Goal: Task Accomplishment & Management: Complete application form

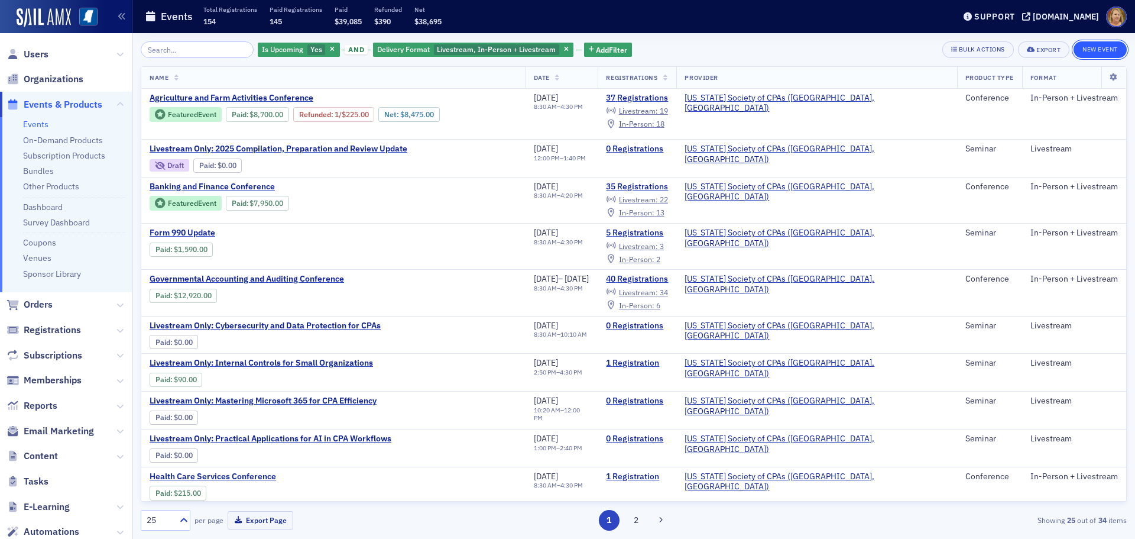
click at [1094, 53] on button "New Event" at bounding box center [1100, 49] width 53 height 17
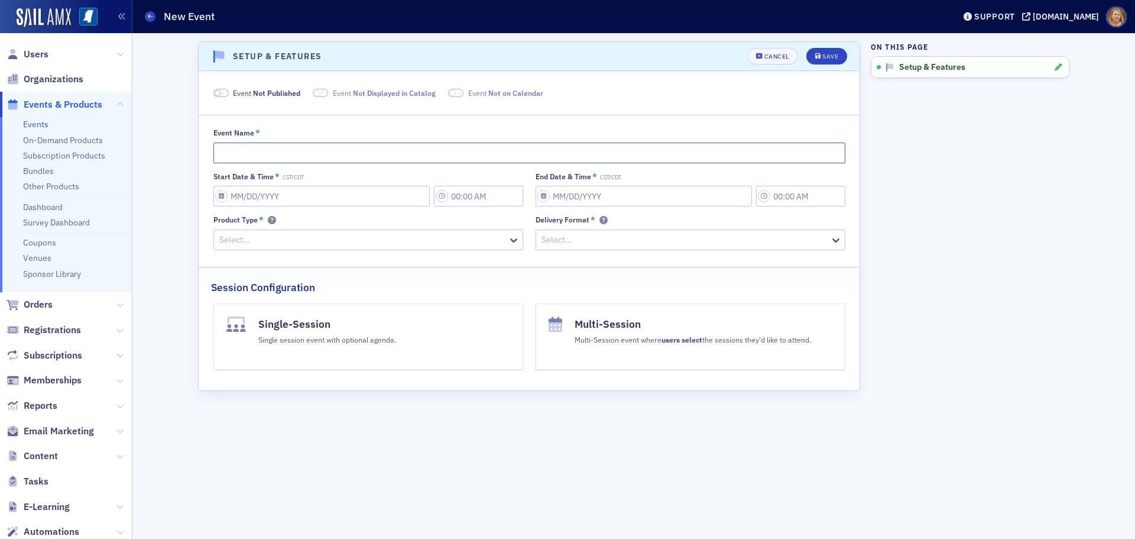
click at [292, 152] on input "Event Name *" at bounding box center [529, 153] width 632 height 21
type input "Test for BFC/[PERSON_NAME]"
click at [244, 196] on input "Start Date & Time * CST/CDT" at bounding box center [321, 196] width 216 height 21
select select "7"
select select "2025"
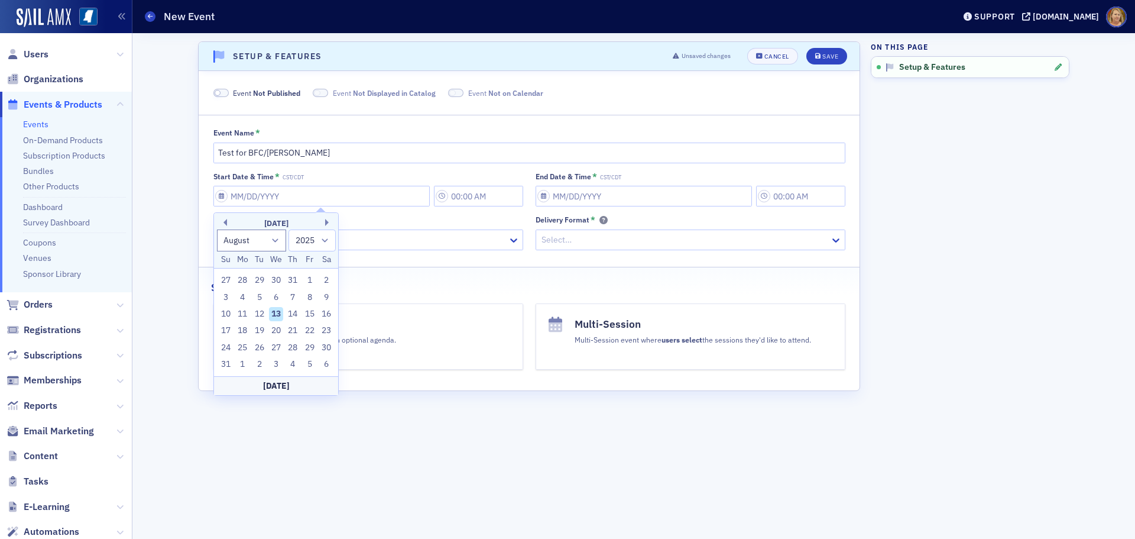
click at [246, 328] on div "18" at bounding box center [242, 330] width 14 height 14
type input "[DATE]"
type input "3:00 PM"
type input "[DATE]"
type input "4:00 PM"
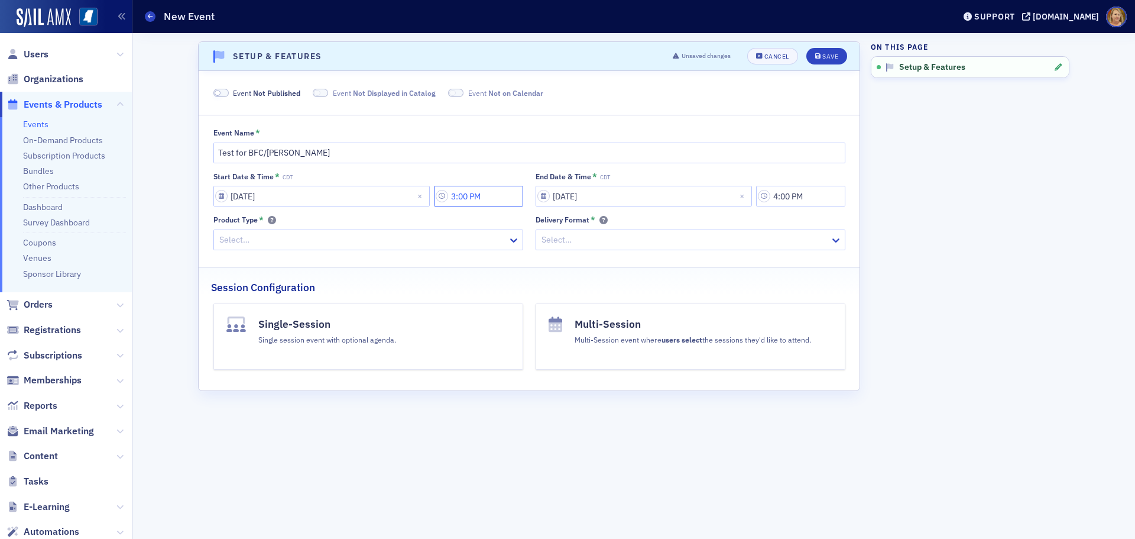
click at [464, 195] on input "3:00 PM" at bounding box center [478, 196] width 89 height 21
click at [542, 199] on div at bounding box center [544, 196] width 22 height 15
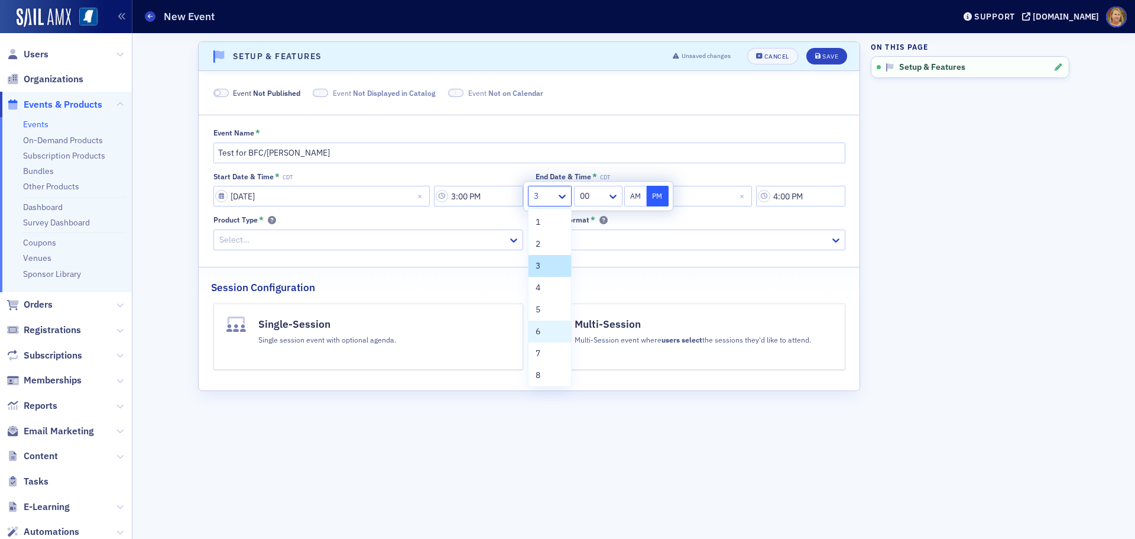
scroll to position [90, 0]
click at [549, 374] on div "12" at bounding box center [550, 373] width 28 height 12
type input "12:00 PM"
click at [653, 195] on button "PM" at bounding box center [658, 196] width 22 height 21
click at [646, 222] on div "Delivery Format *" at bounding box center [691, 220] width 310 height 11
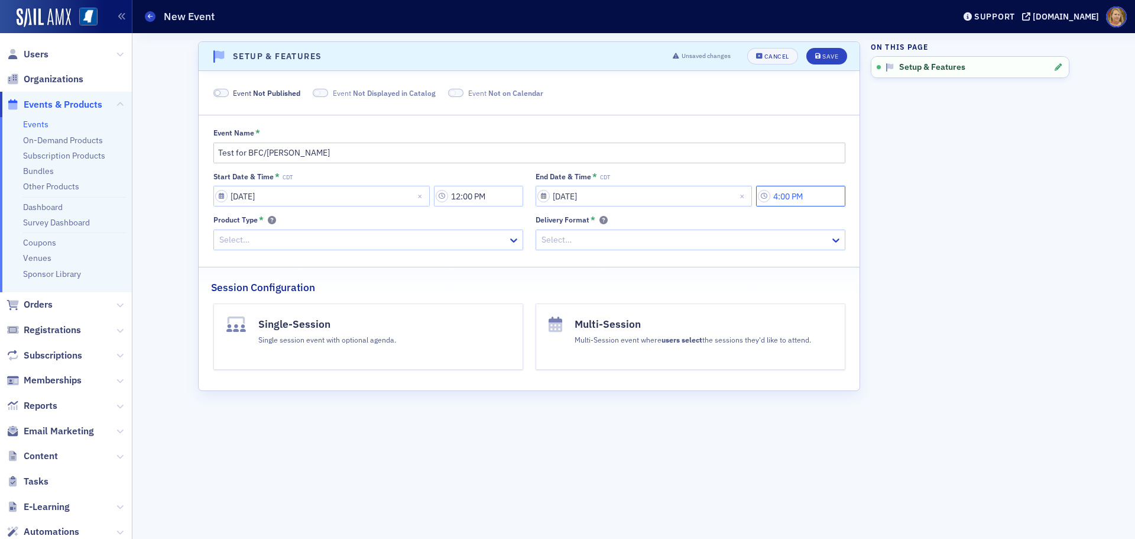
click at [788, 196] on input "4:00 PM" at bounding box center [800, 196] width 89 height 21
click at [656, 198] on icon at bounding box center [653, 196] width 12 height 12
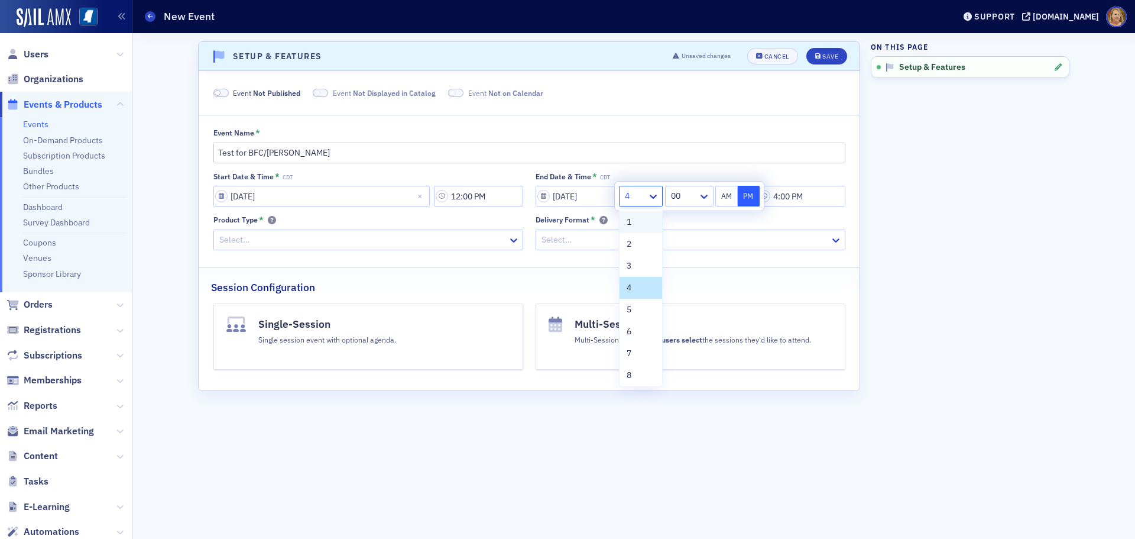
click at [642, 218] on div "1" at bounding box center [641, 222] width 28 height 12
type input "1:00 PM"
click at [707, 216] on div "Delivery Format *" at bounding box center [691, 220] width 310 height 11
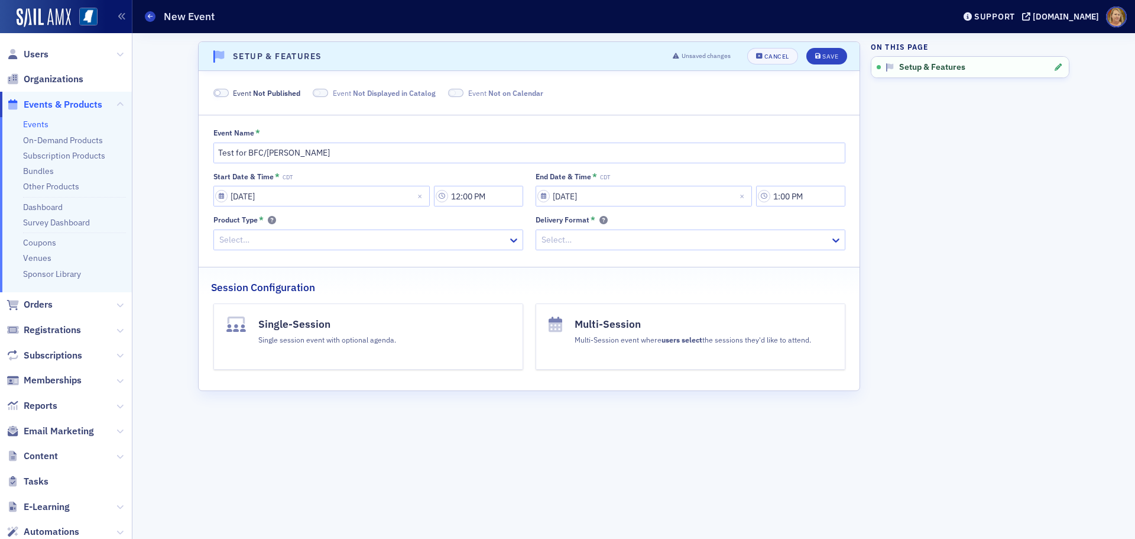
click at [563, 238] on div at bounding box center [684, 239] width 289 height 15
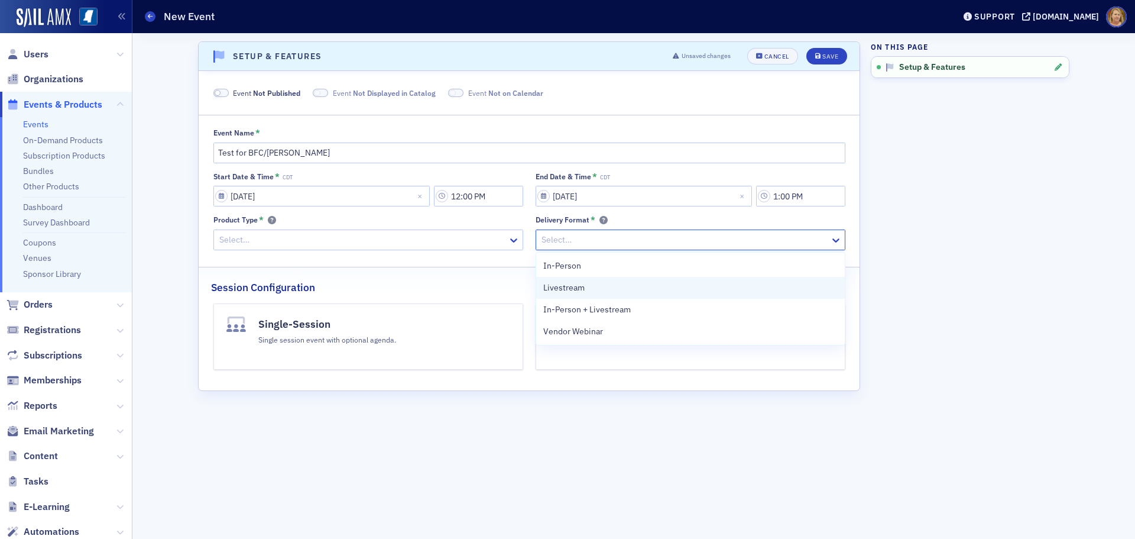
click at [560, 291] on span "Livestream" at bounding box center [563, 287] width 41 height 12
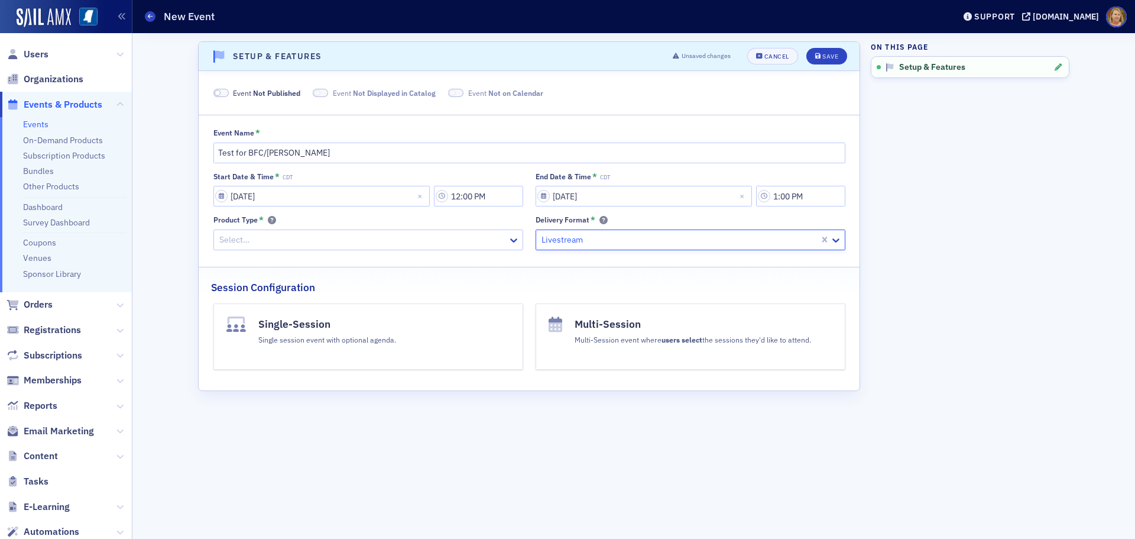
click at [474, 245] on div at bounding box center [362, 239] width 289 height 15
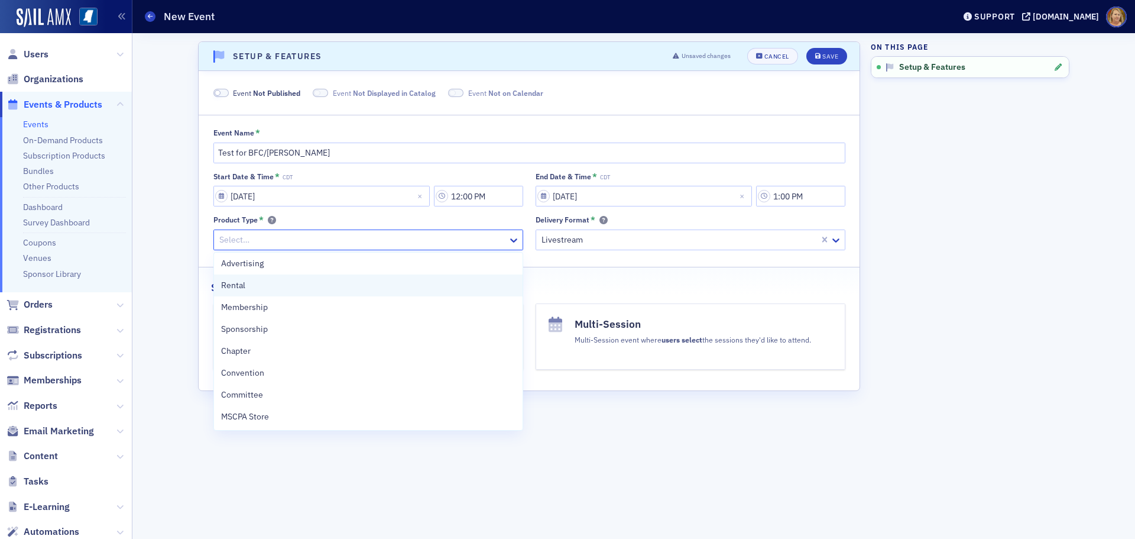
scroll to position [75, 0]
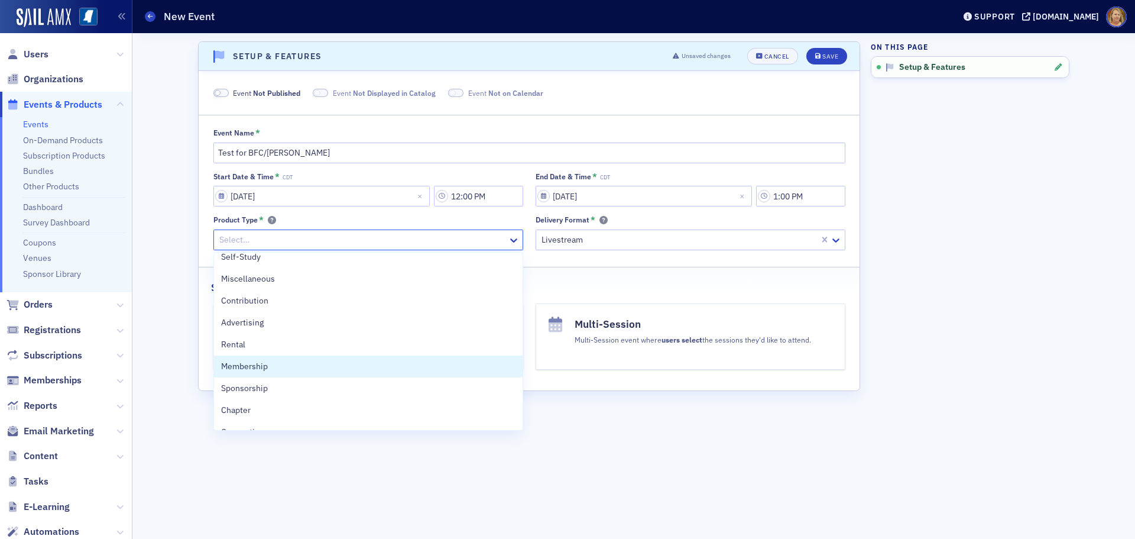
click at [586, 410] on div "Scroll to Setup & Features Setup & Features Unsaved changes Cancel Save Event N…" at bounding box center [529, 285] width 662 height 489
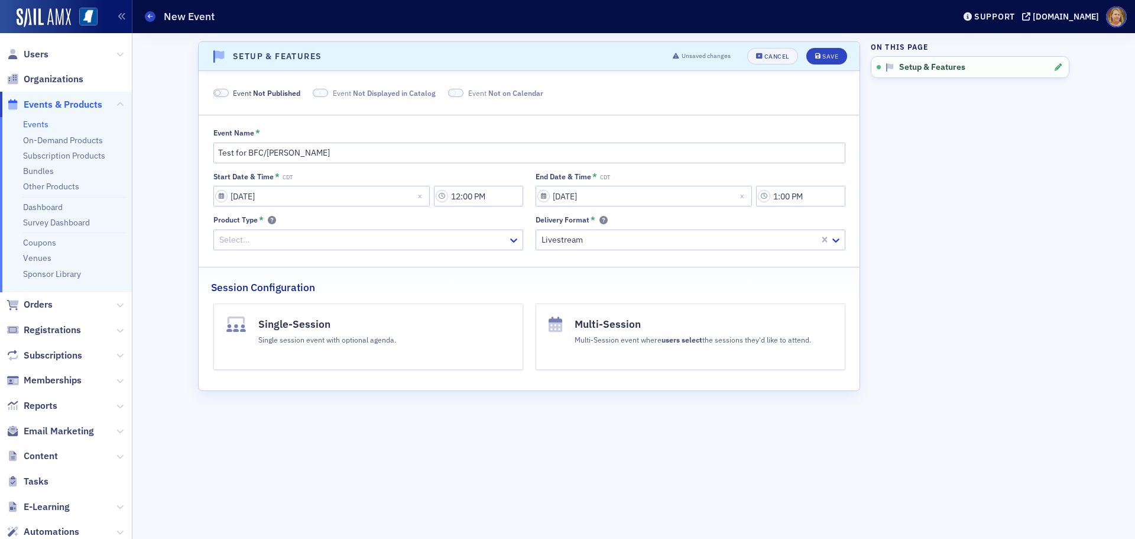
click at [427, 339] on button "Single-Session Single session event with optional agenda." at bounding box center [368, 336] width 310 height 66
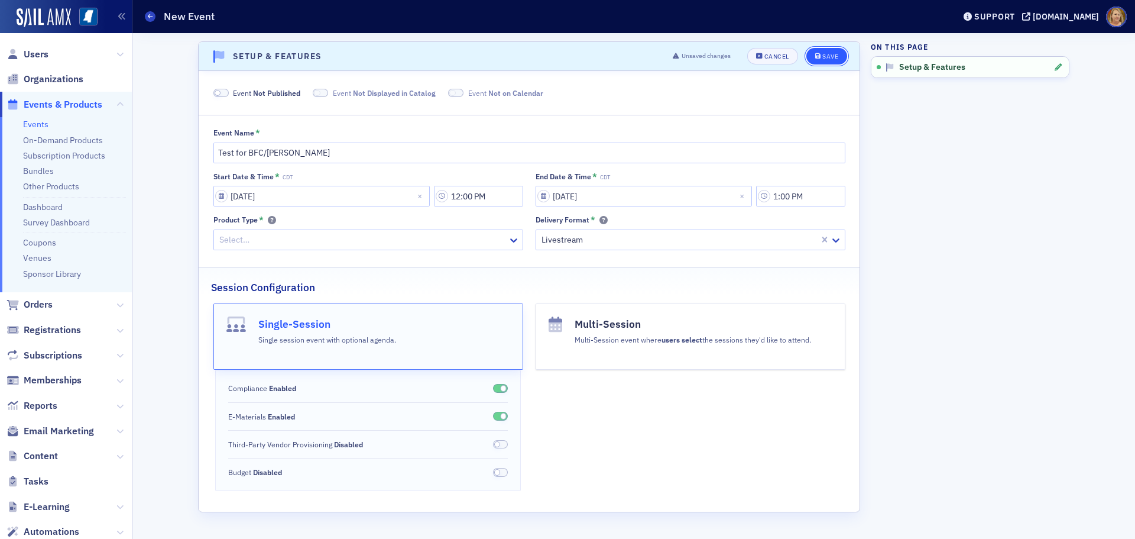
click at [820, 56] on icon "submit" at bounding box center [818, 56] width 6 height 7
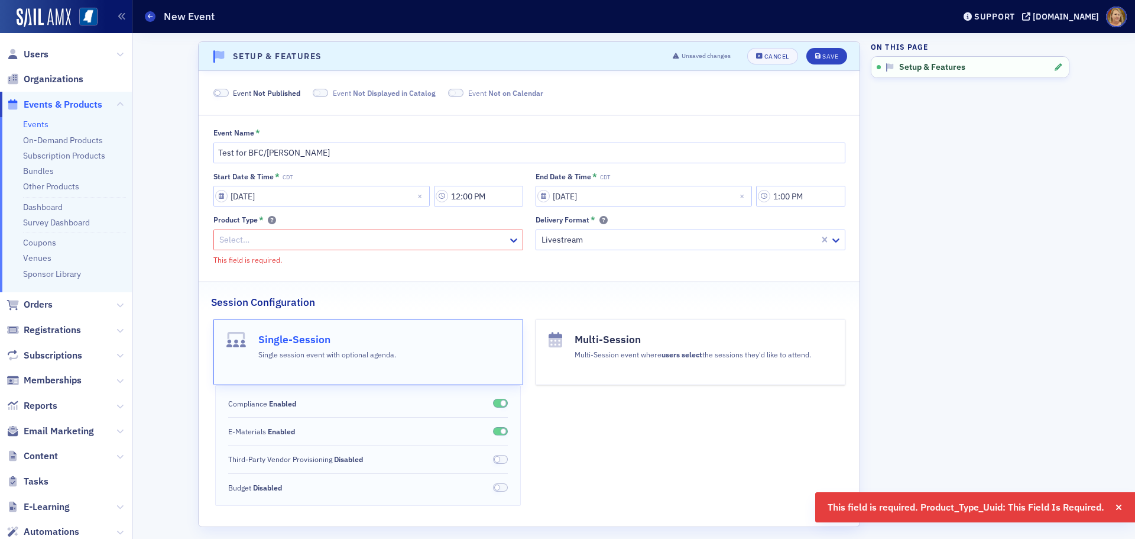
click at [448, 246] on div at bounding box center [362, 239] width 289 height 15
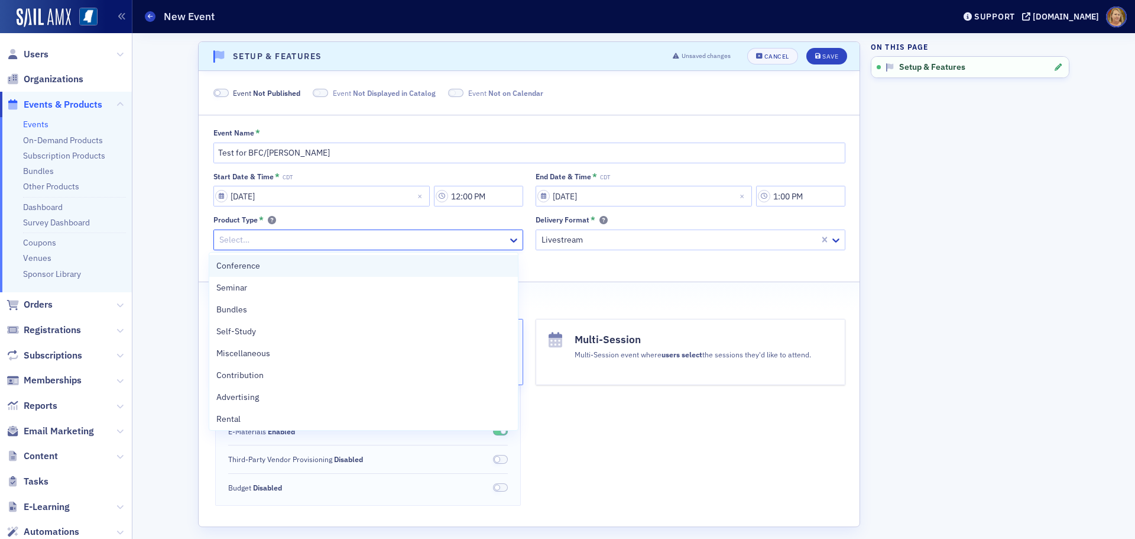
click at [273, 267] on div "Conference" at bounding box center [363, 266] width 294 height 12
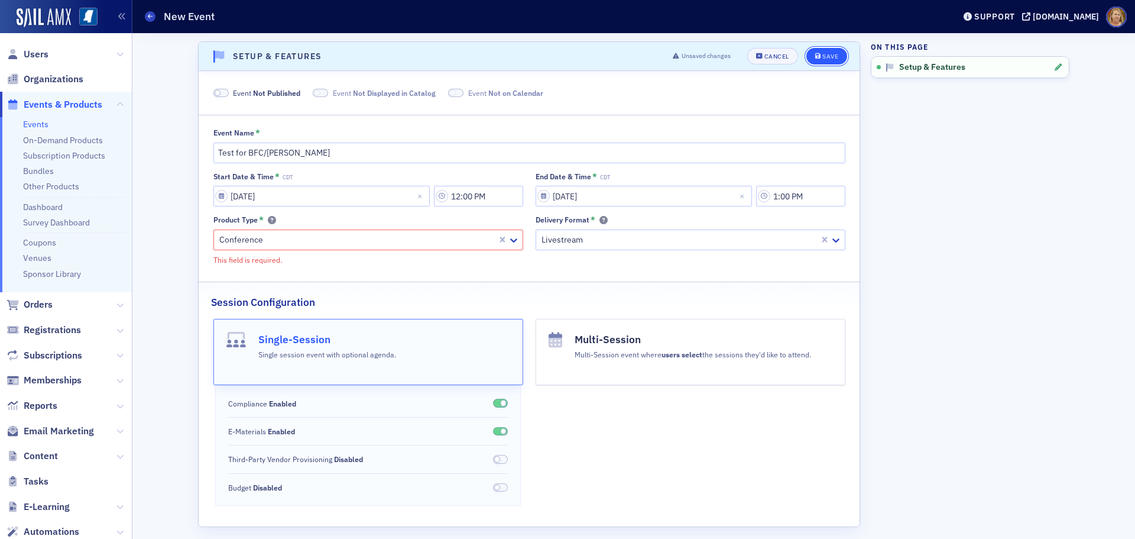
click at [828, 57] on div "Save" at bounding box center [831, 56] width 16 height 7
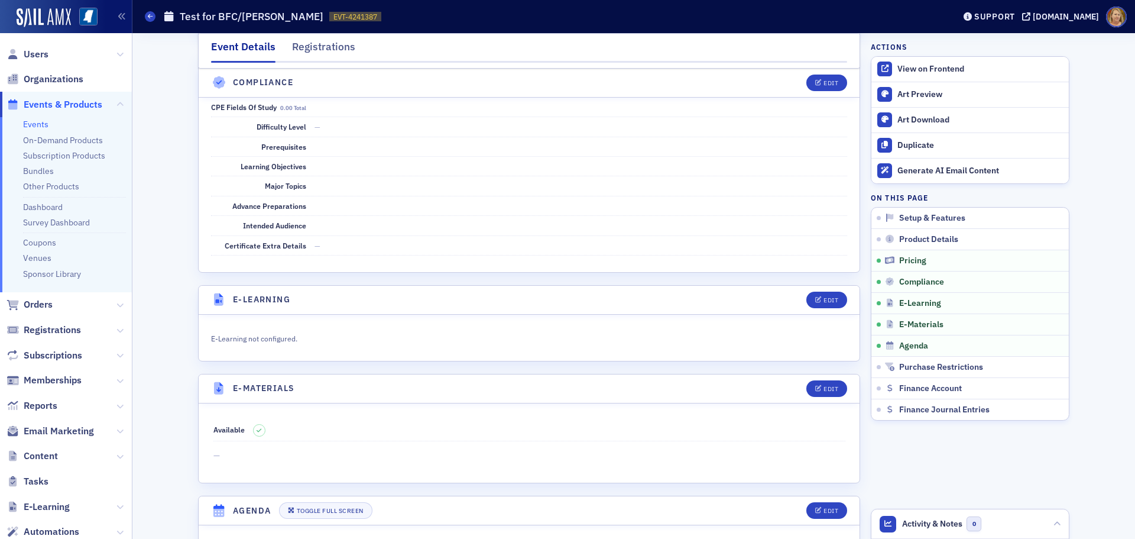
scroll to position [1538, 0]
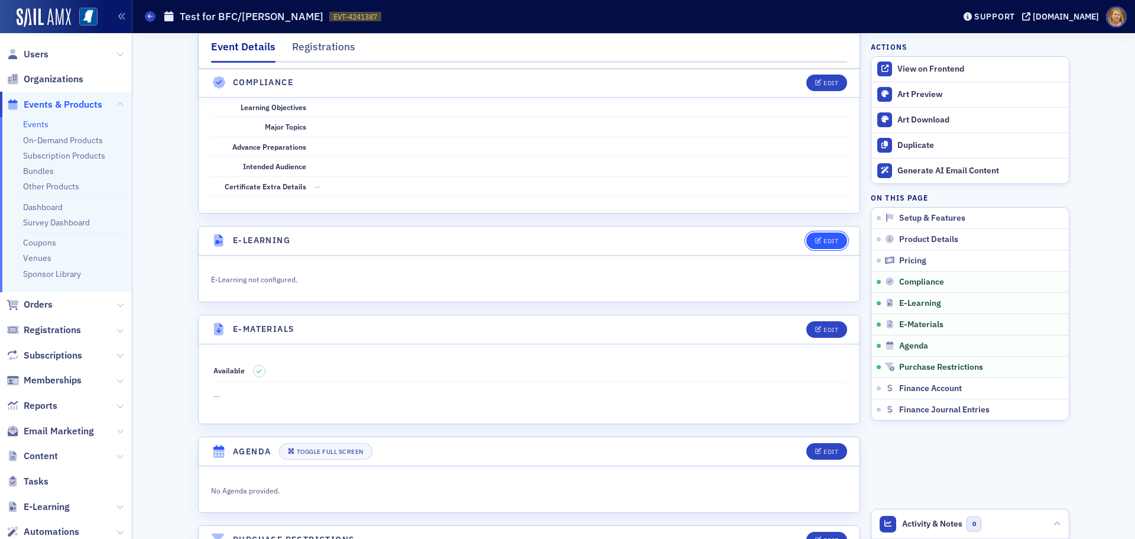
click at [824, 242] on div "Edit" at bounding box center [831, 241] width 15 height 7
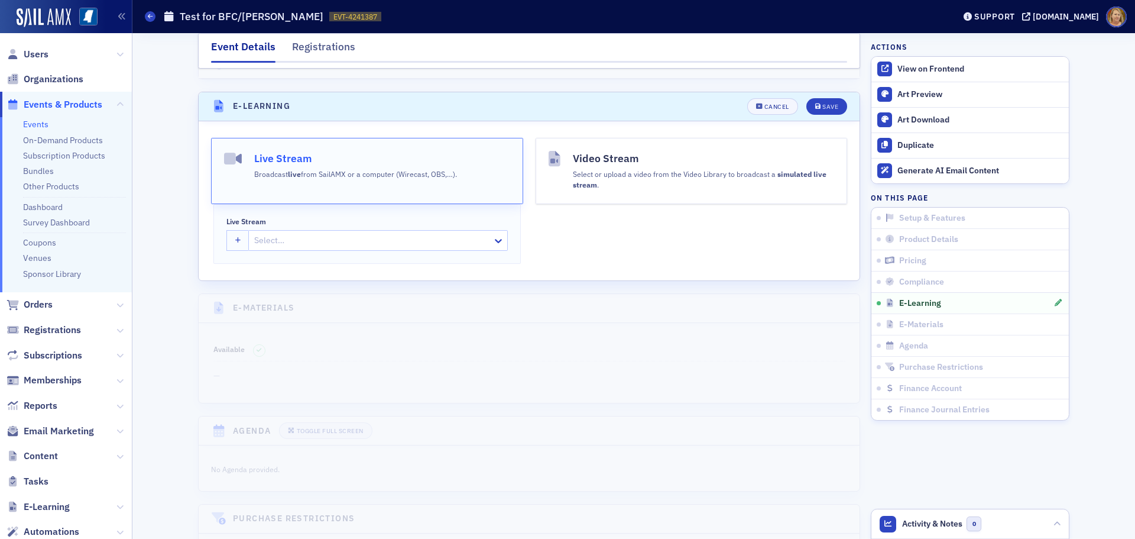
scroll to position [1695, 0]
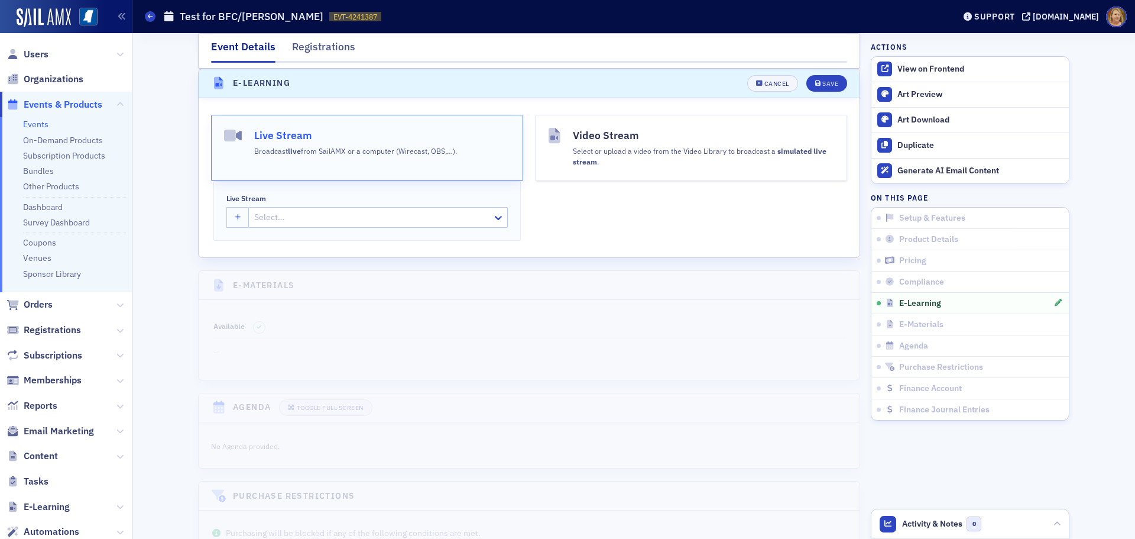
click at [457, 217] on div at bounding box center [372, 217] width 238 height 15
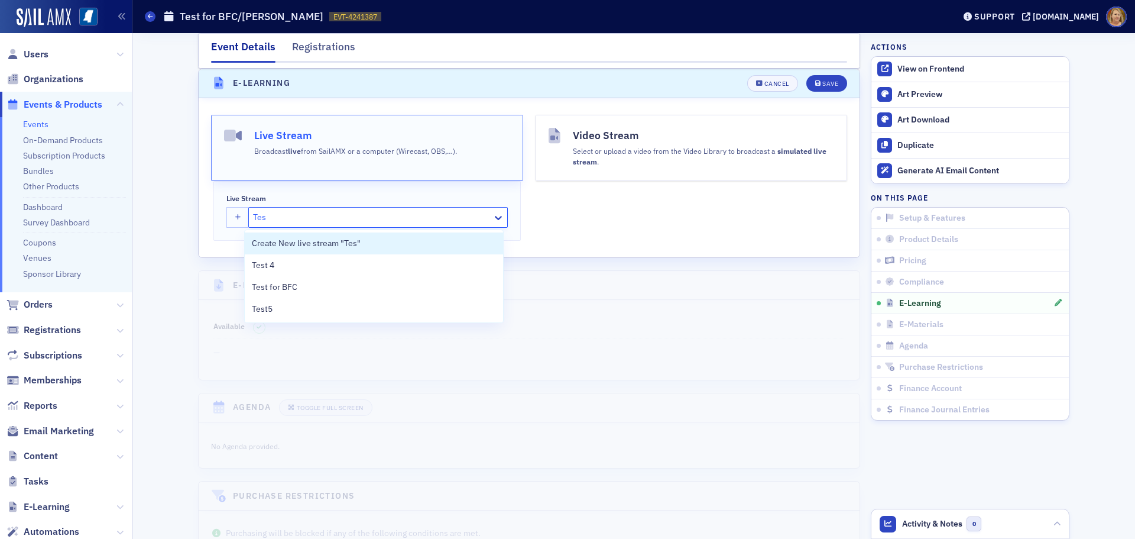
type input "Test"
click at [394, 284] on div "Test for BFC" at bounding box center [374, 287] width 244 height 12
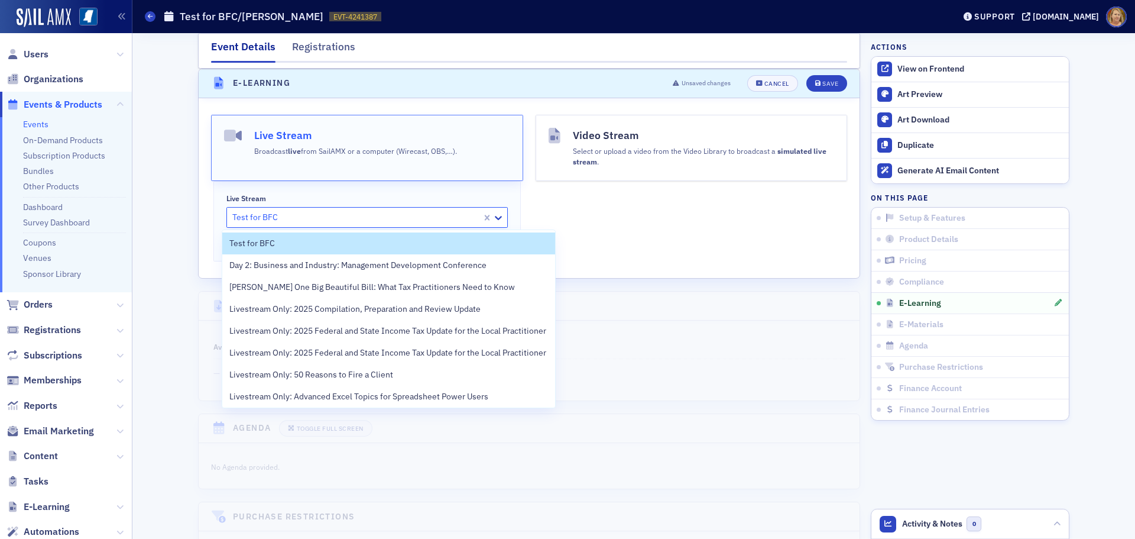
click at [296, 219] on div at bounding box center [356, 217] width 250 height 15
click at [292, 217] on div at bounding box center [356, 217] width 250 height 15
drag, startPoint x: 280, startPoint y: 214, endPoint x: 272, endPoint y: 215, distance: 7.7
click at [279, 214] on div at bounding box center [356, 217] width 250 height 15
click at [270, 215] on div at bounding box center [356, 217] width 250 height 15
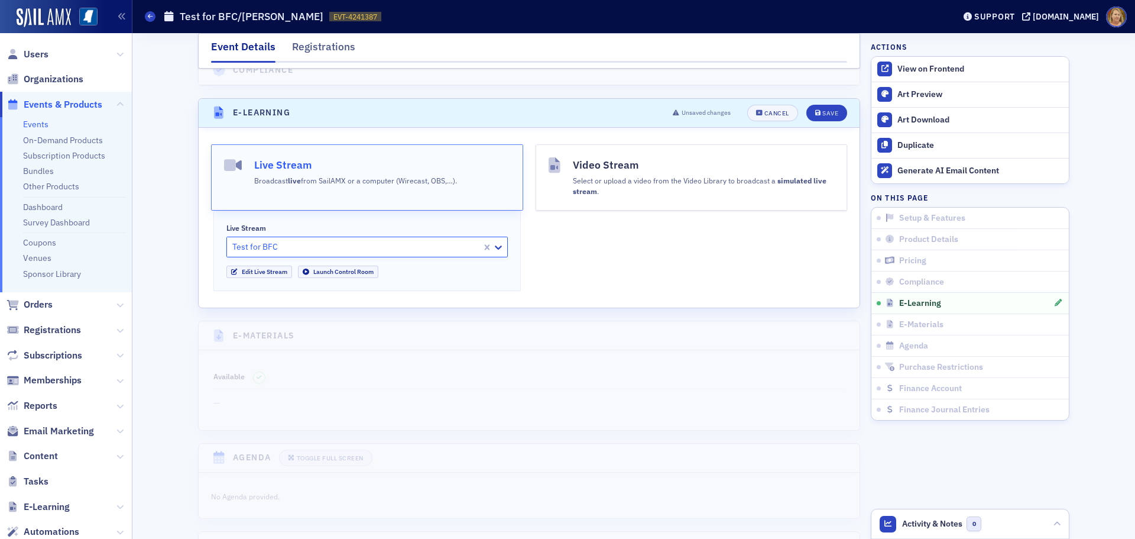
scroll to position [1715, 0]
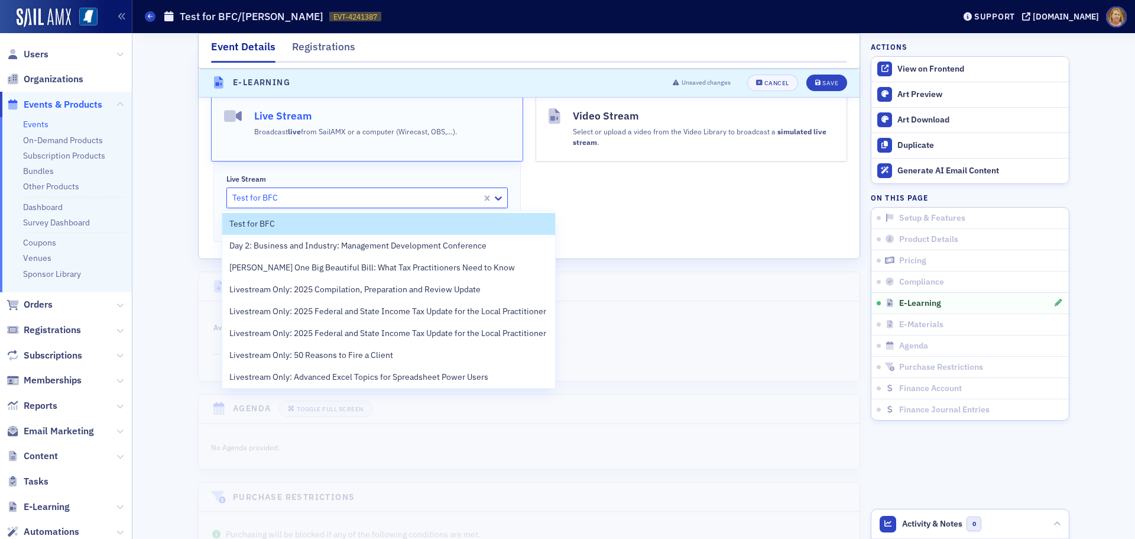
click at [286, 200] on div at bounding box center [356, 197] width 250 height 15
click at [273, 199] on div at bounding box center [356, 197] width 250 height 15
drag, startPoint x: 279, startPoint y: 197, endPoint x: 238, endPoint y: 190, distance: 41.9
click at [238, 190] on div at bounding box center [356, 197] width 250 height 15
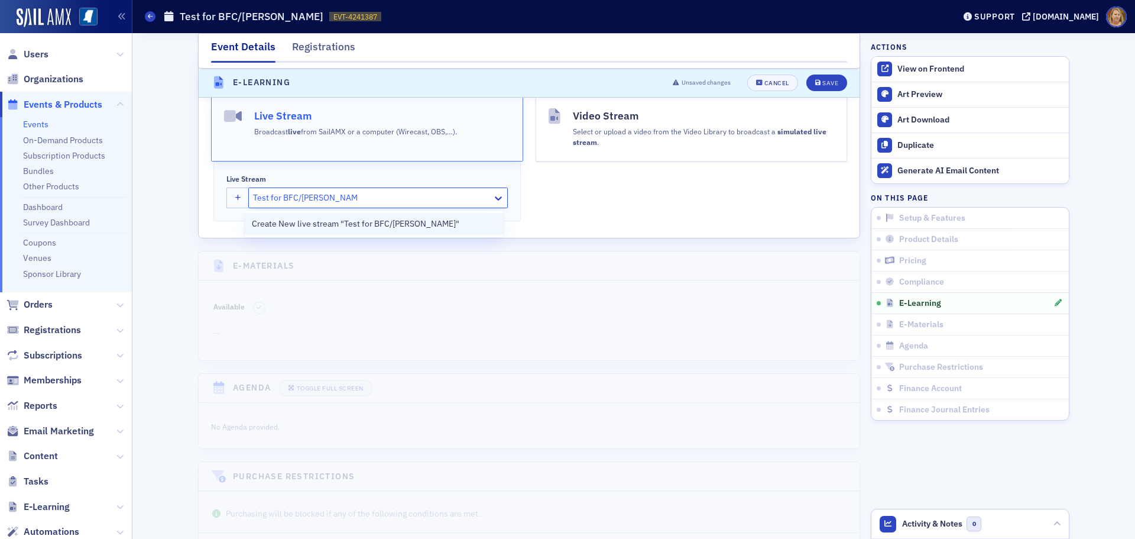
click at [404, 220] on span "Create New live stream "Test for BFC/[PERSON_NAME]"" at bounding box center [356, 224] width 208 height 12
type input "Test for BFC/[PERSON_NAME]"
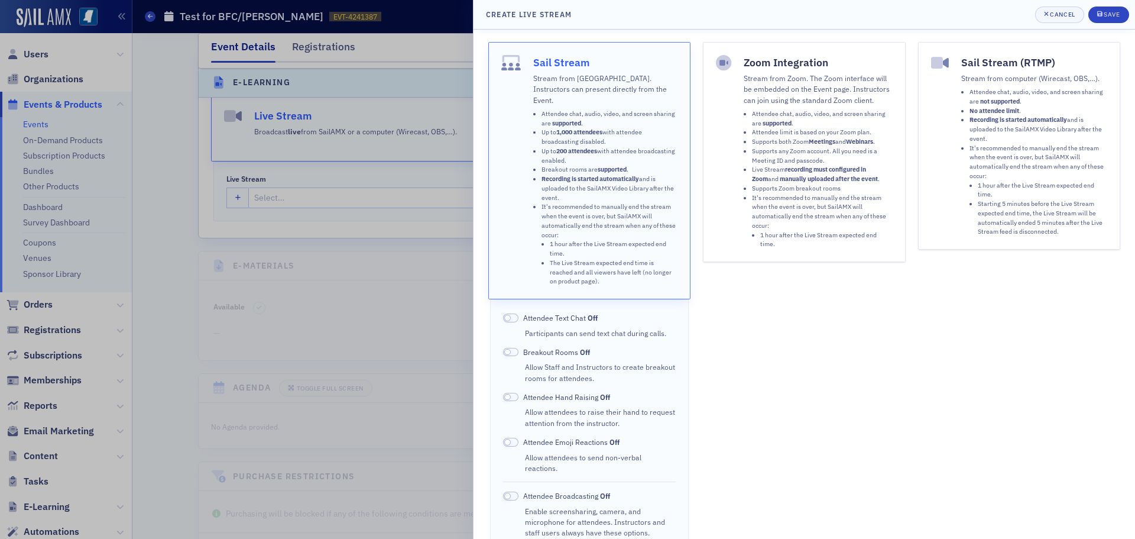
click at [564, 187] on li "Recording is started automatically and is uploaded to the SailAMX Video Library…" at bounding box center [610, 188] width 137 height 28
click at [515, 313] on span at bounding box center [510, 317] width 15 height 9
click at [513, 438] on span at bounding box center [510, 442] width 15 height 9
click at [1101, 15] on icon "submit" at bounding box center [1099, 13] width 5 height 5
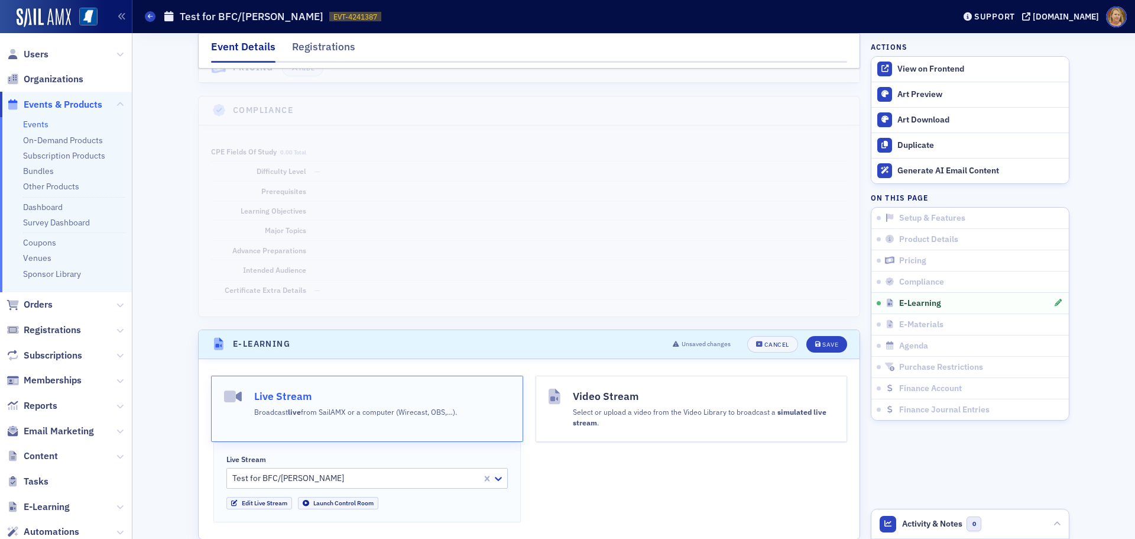
scroll to position [1537, 0]
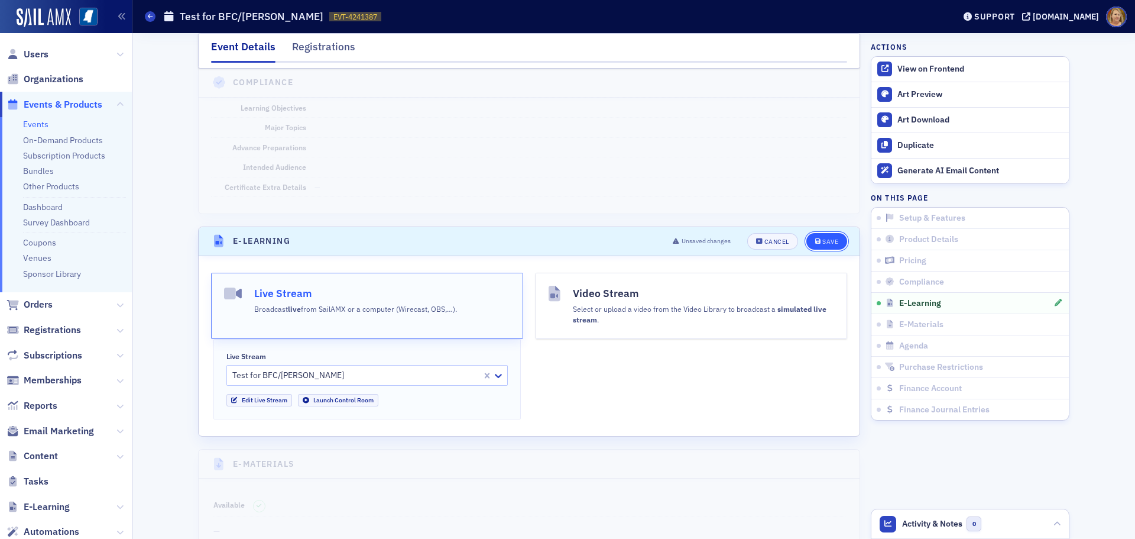
click at [825, 238] on div "Save" at bounding box center [831, 241] width 16 height 7
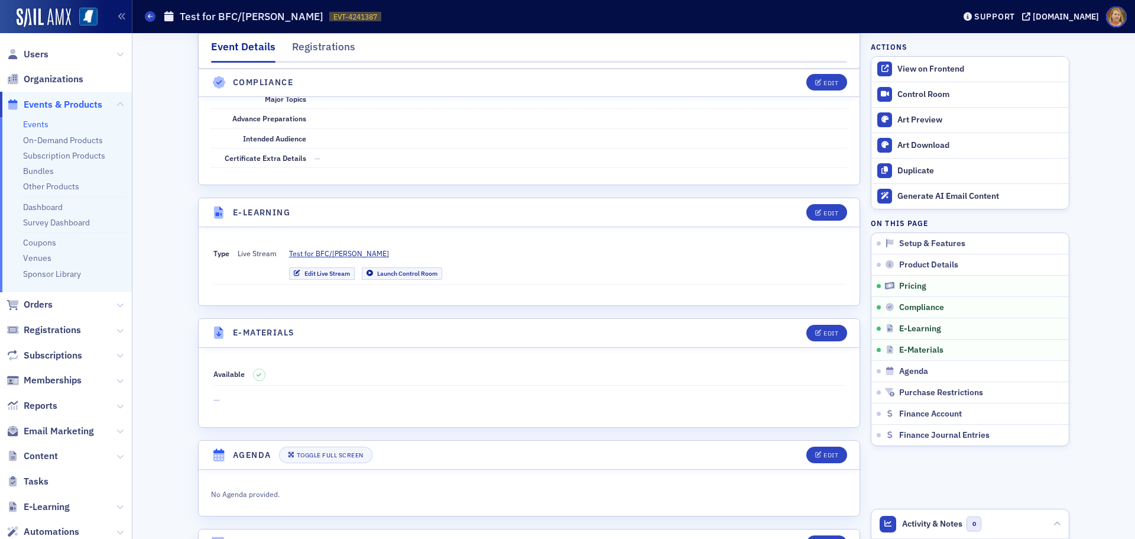
scroll to position [1355, 0]
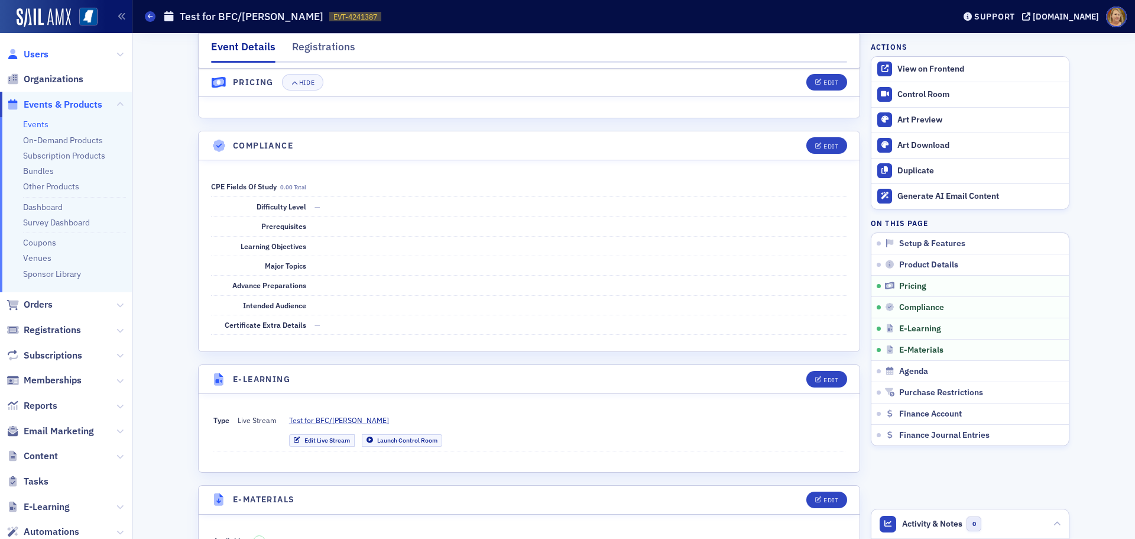
click at [45, 57] on span "Users" at bounding box center [36, 54] width 25 height 13
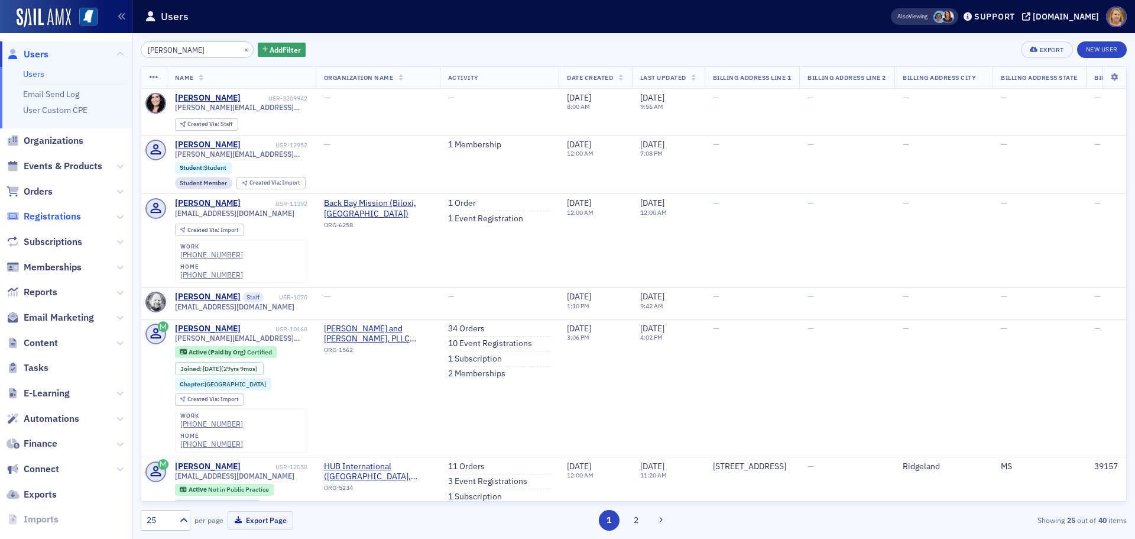
type input "[PERSON_NAME]"
click at [67, 216] on span "Registrations" at bounding box center [52, 216] width 57 height 13
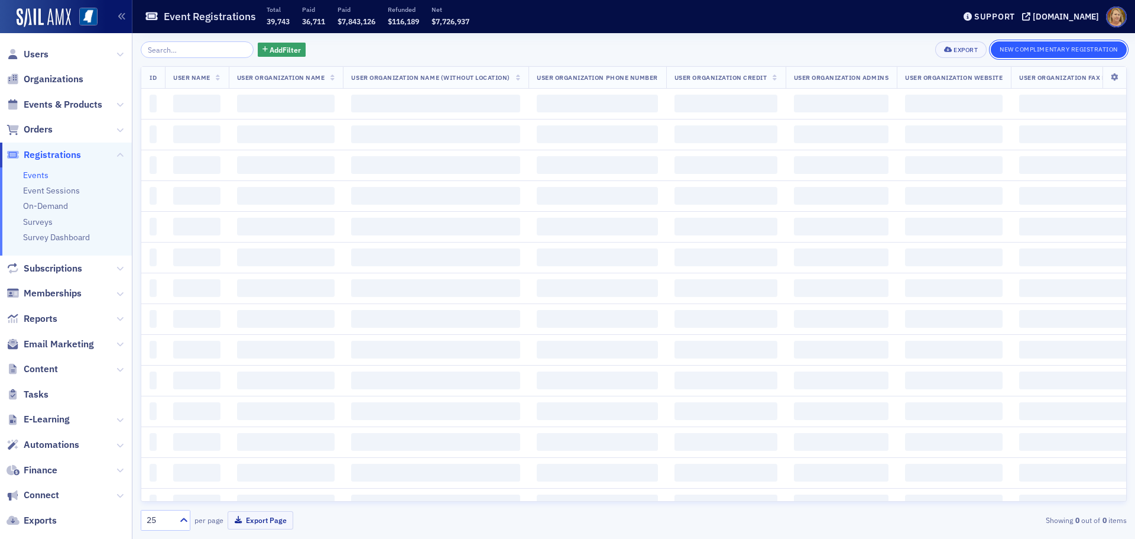
click at [1025, 47] on button "New Complimentary Registration" at bounding box center [1059, 49] width 136 height 17
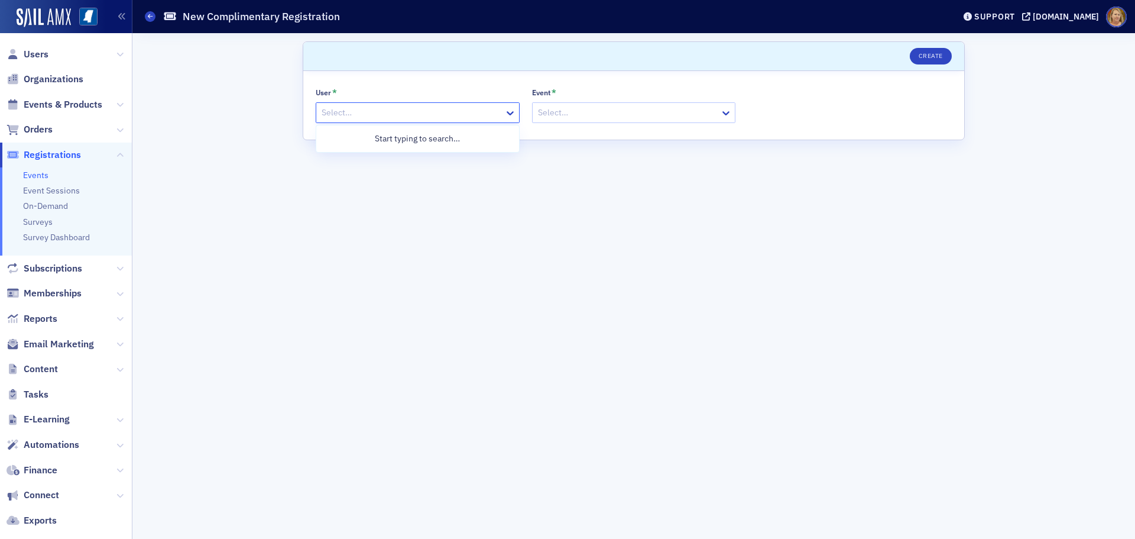
click at [483, 109] on div at bounding box center [411, 112] width 183 height 15
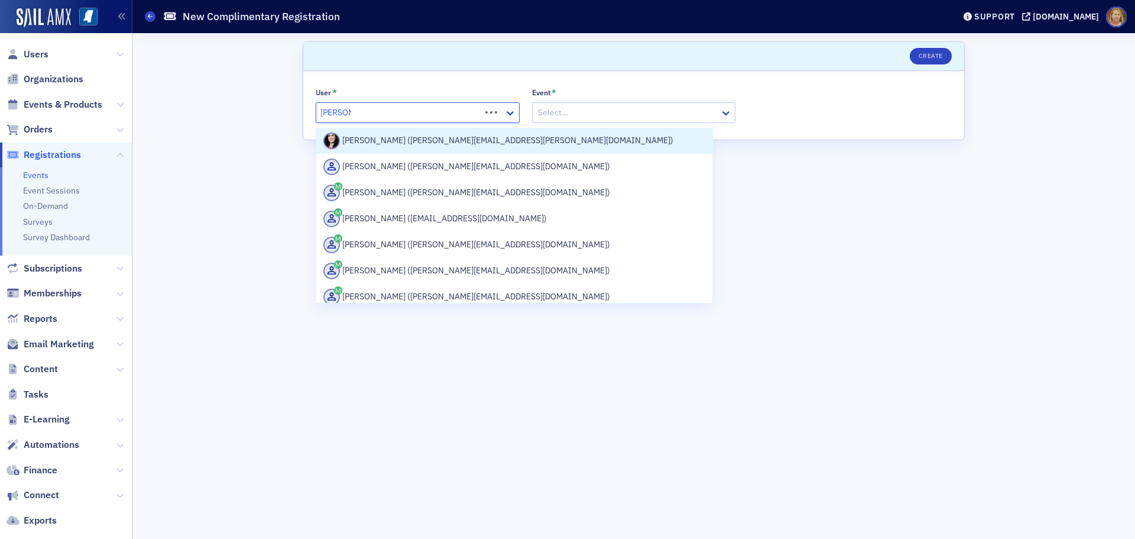
type input "[PERSON_NAME]"
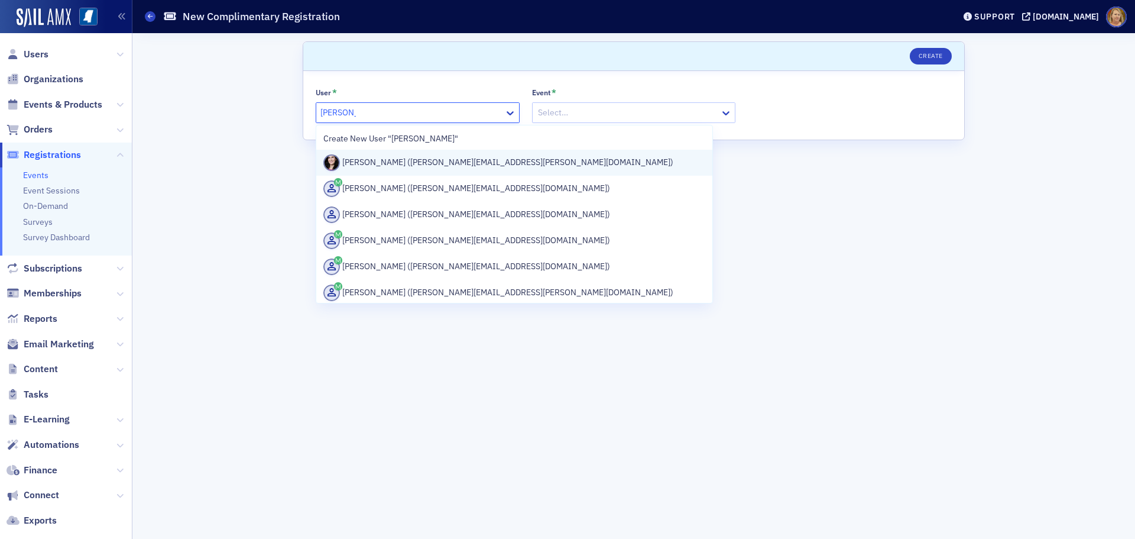
click at [475, 156] on div "[PERSON_NAME] ([PERSON_NAME][EMAIL_ADDRESS][PERSON_NAME][DOMAIN_NAME])" at bounding box center [514, 162] width 382 height 17
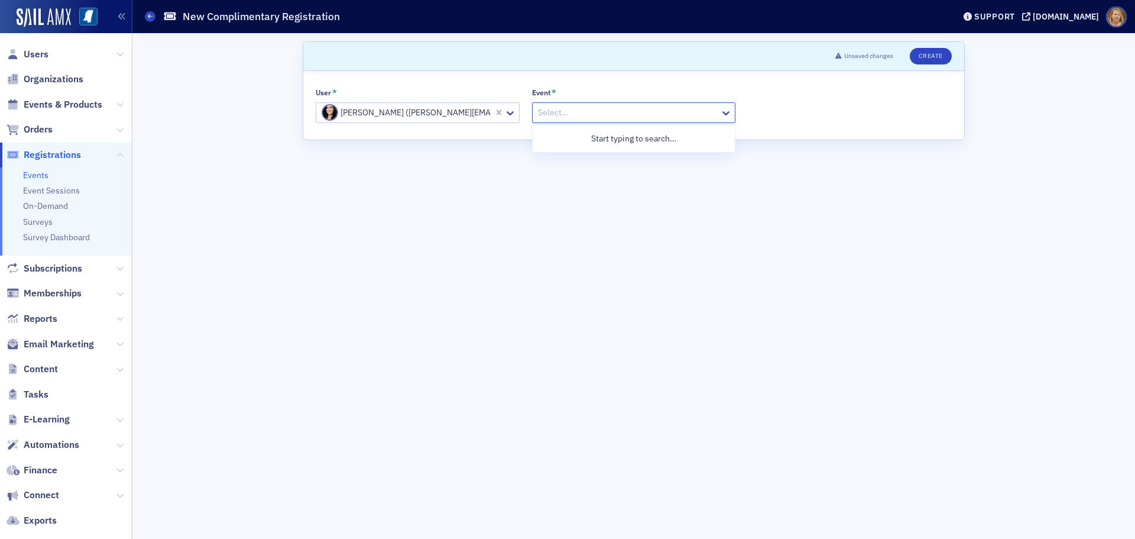
click at [571, 116] on div at bounding box center [628, 112] width 183 height 15
type input "Test"
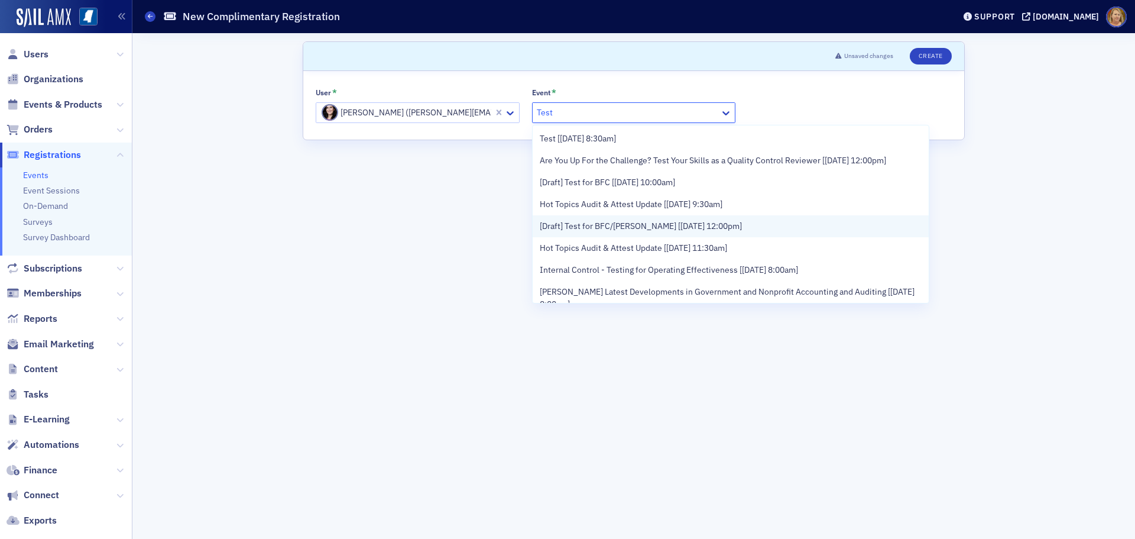
click at [603, 222] on span "[Draft] Test for BFC/[PERSON_NAME] [[DATE] 12:00pm]" at bounding box center [641, 226] width 202 height 12
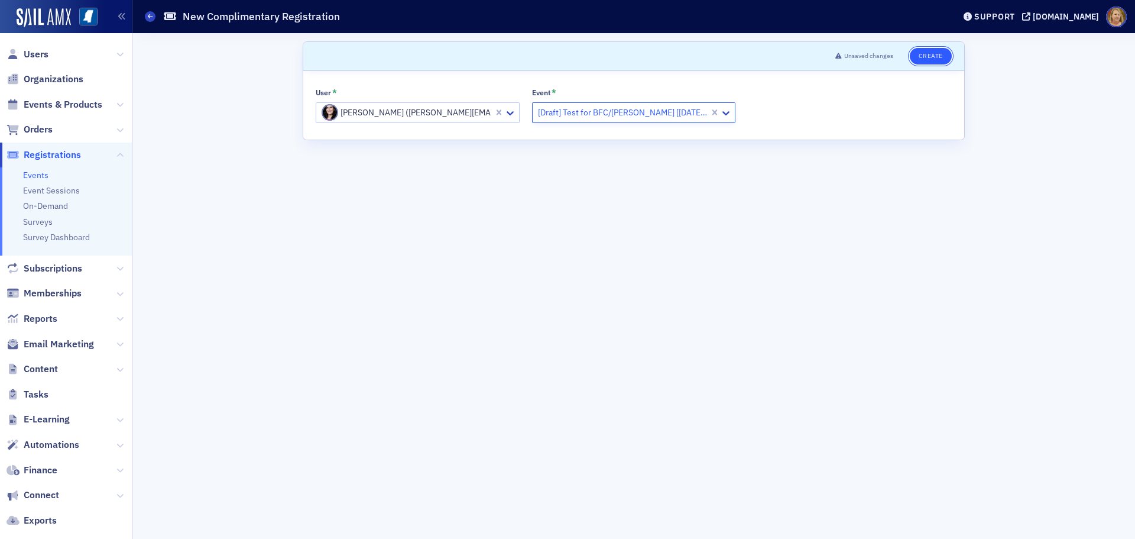
click at [926, 57] on button "Create" at bounding box center [931, 56] width 42 height 17
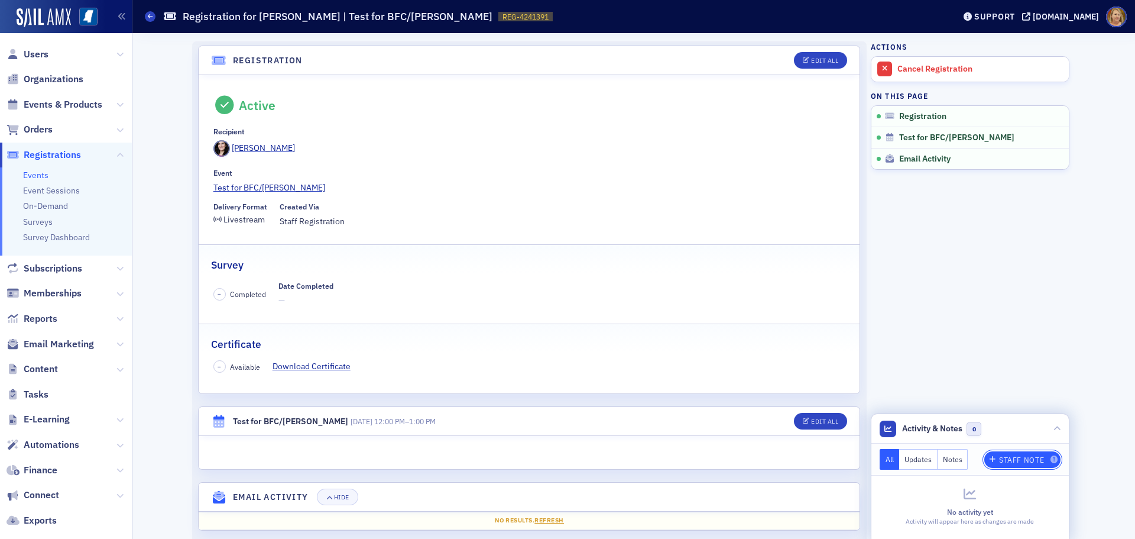
click at [993, 457] on span "Staff Note" at bounding box center [1023, 459] width 71 height 7
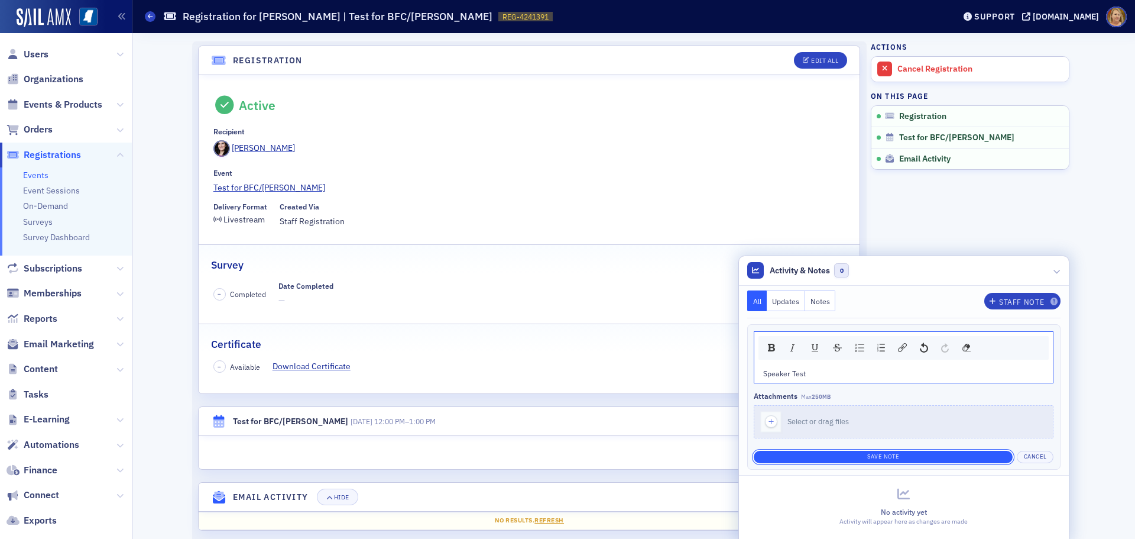
click at [874, 455] on button "Save Note" at bounding box center [883, 457] width 259 height 12
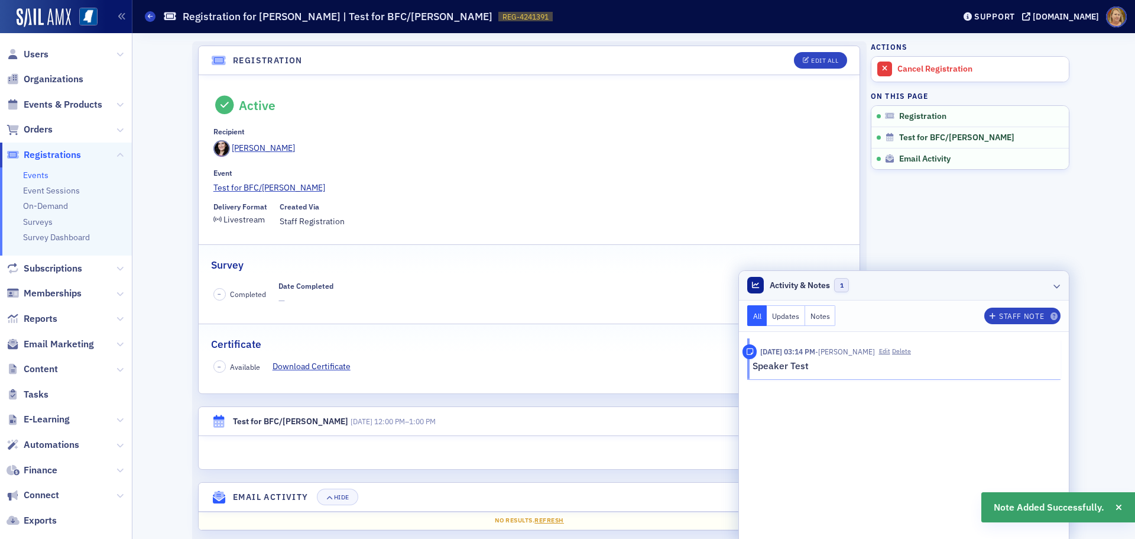
click at [1054, 288] on icon at bounding box center [1057, 285] width 7 height 7
